Goal: Book appointment/travel/reservation

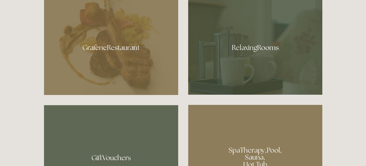
scroll to position [350, 0]
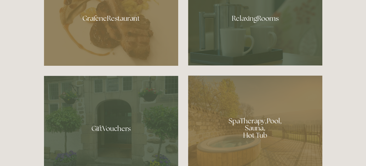
click at [102, 23] on div at bounding box center [111, 16] width 134 height 98
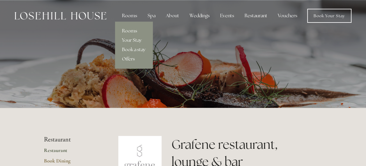
click at [135, 17] on div "Rooms" at bounding box center [129, 16] width 24 height 12
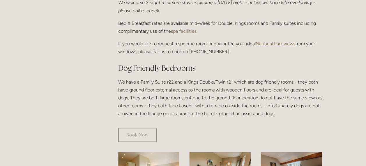
scroll to position [321, 0]
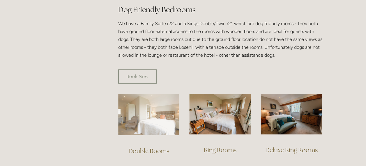
click at [161, 106] on img at bounding box center [149, 114] width 62 height 42
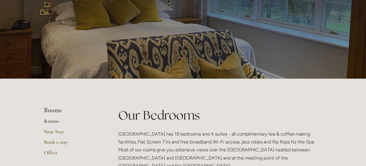
scroll to position [0, 0]
